Goal: Task Accomplishment & Management: Manage account settings

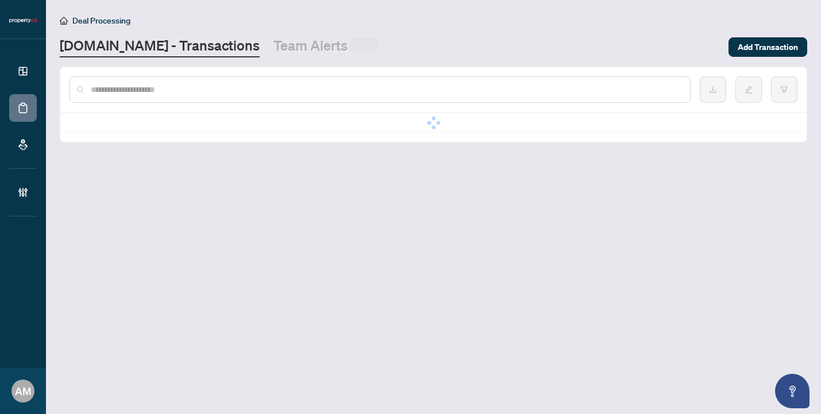
click at [273, 87] on input "text" at bounding box center [386, 89] width 590 height 13
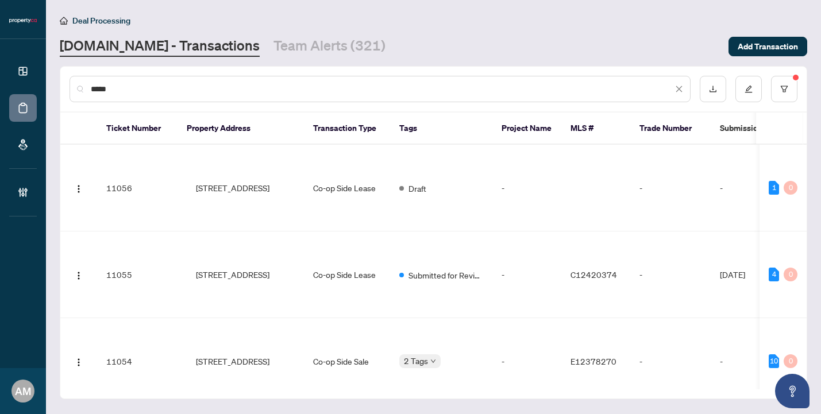
type input "******"
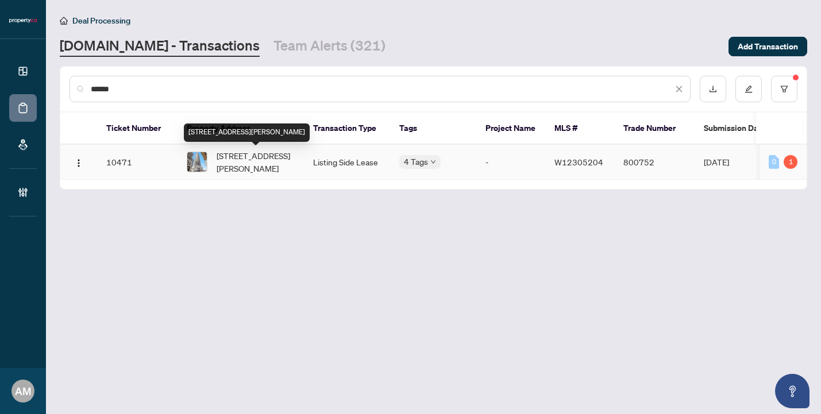
click at [278, 161] on span "[STREET_ADDRESS][PERSON_NAME]" at bounding box center [256, 161] width 78 height 25
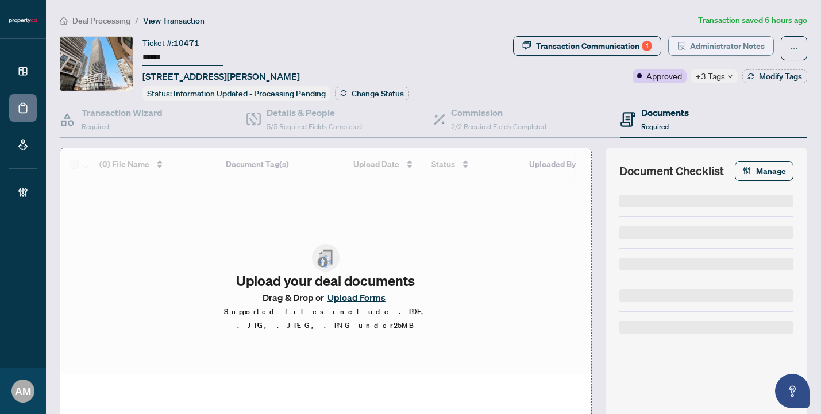
click at [710, 43] on span "Administrator Notes" at bounding box center [727, 46] width 75 height 18
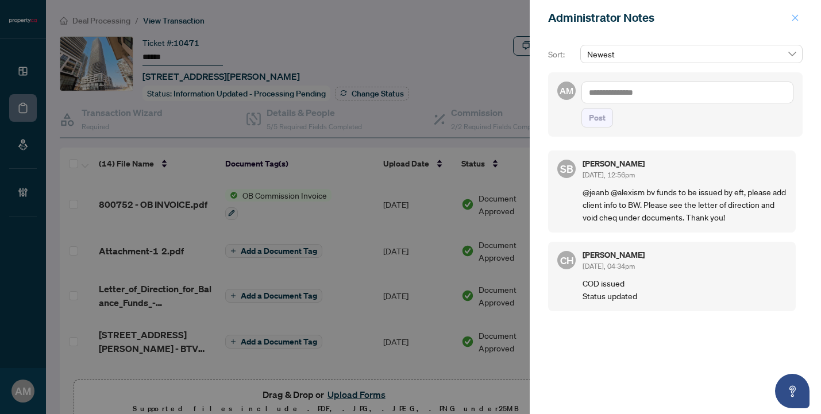
click at [794, 17] on icon "close" at bounding box center [795, 18] width 8 height 8
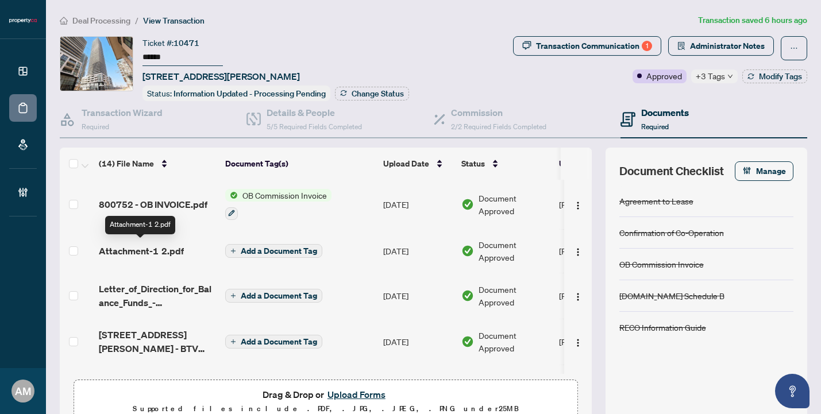
click at [176, 247] on span "Attachment-1 2.pdf" at bounding box center [141, 251] width 85 height 14
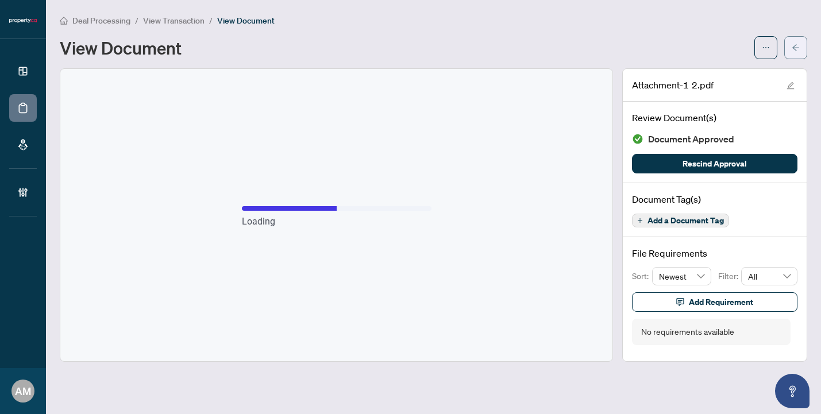
click at [800, 50] on button "button" at bounding box center [795, 47] width 23 height 23
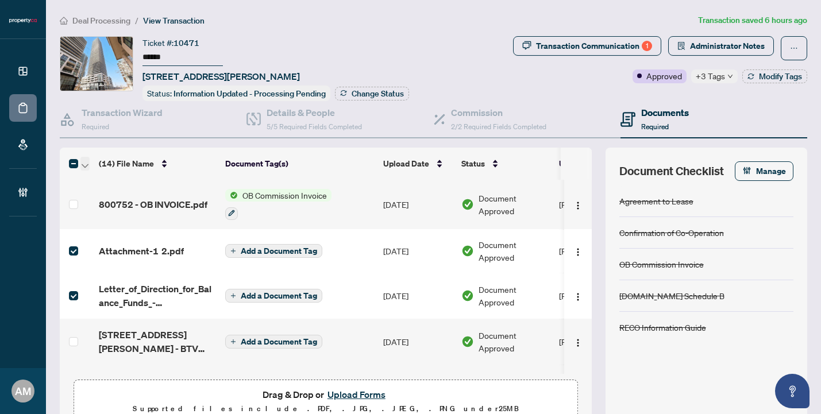
click at [84, 165] on icon "button" at bounding box center [85, 166] width 7 height 5
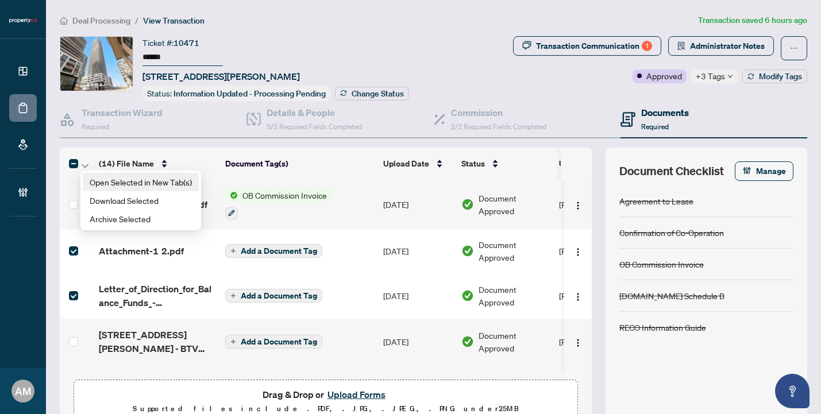
click at [108, 182] on span "Open Selected in New Tab(s)" at bounding box center [141, 182] width 102 height 13
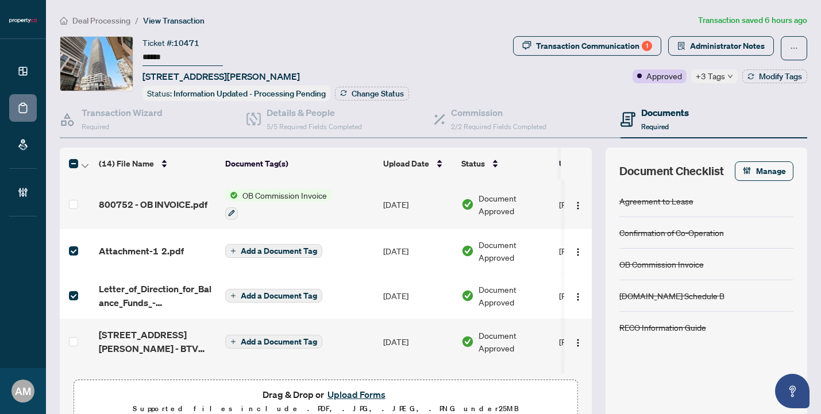
click at [78, 252] on td at bounding box center [77, 251] width 34 height 44
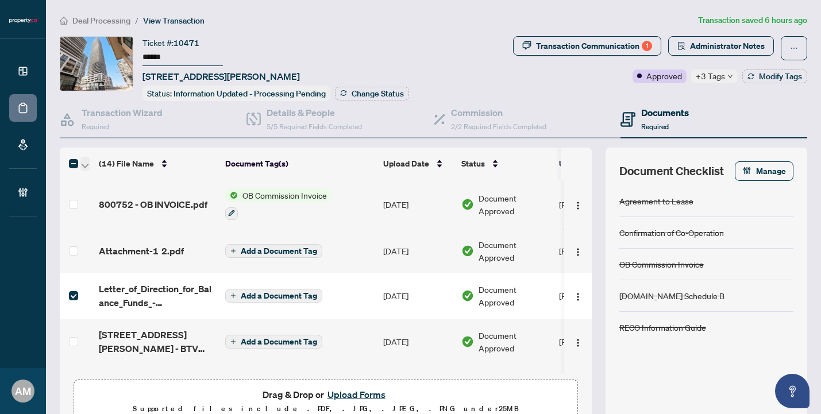
click at [84, 157] on span "button" at bounding box center [85, 163] width 7 height 13
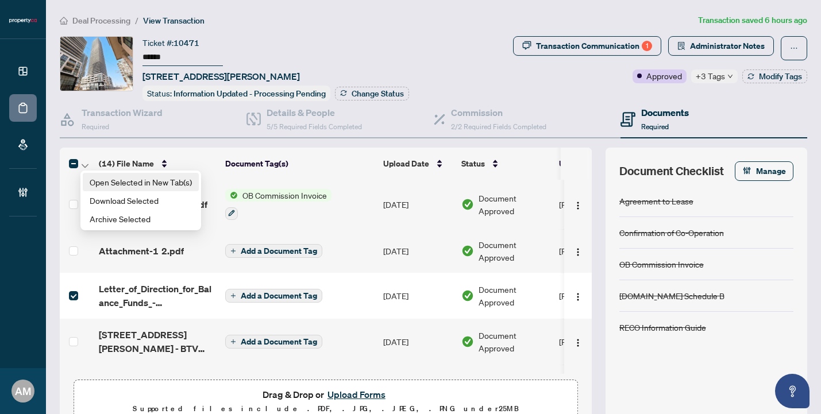
click at [111, 186] on span "Open Selected in New Tab(s)" at bounding box center [141, 182] width 102 height 13
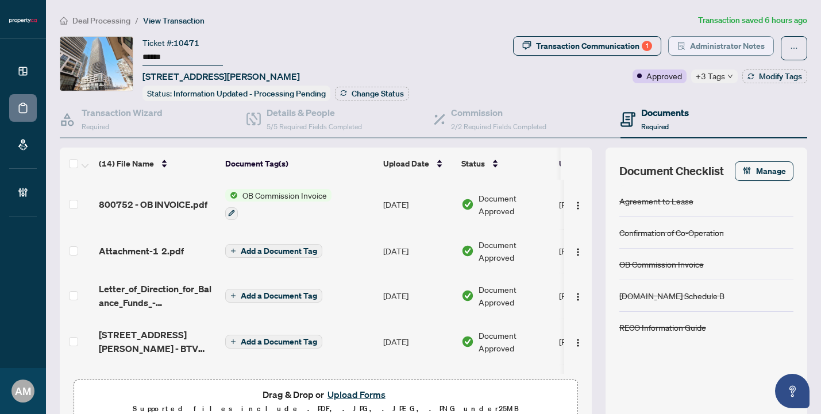
click at [705, 46] on span "Administrator Notes" at bounding box center [727, 46] width 75 height 18
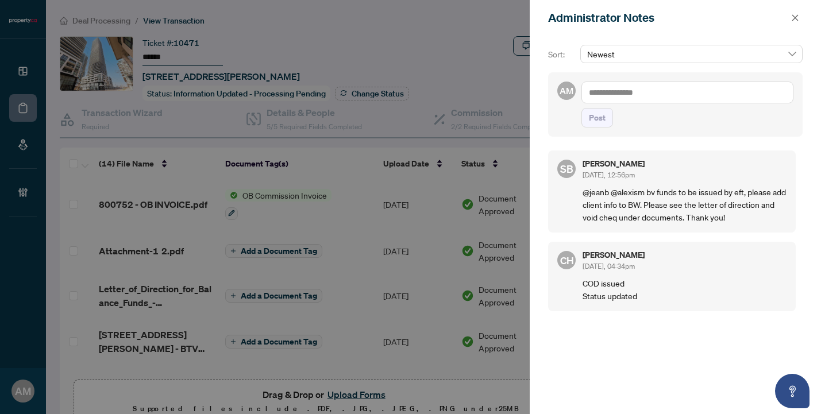
click at [659, 90] on textarea at bounding box center [688, 93] width 212 height 22
click at [656, 97] on span "[PERSON_NAME]" at bounding box center [673, 100] width 103 height 10
type textarea "**********"
click at [604, 122] on span "Post" at bounding box center [597, 118] width 17 height 18
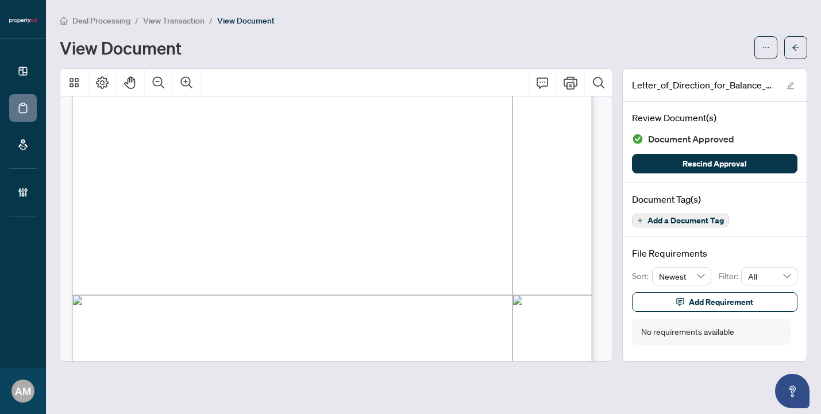
scroll to position [238, 0]
